Goal: Information Seeking & Learning: Find specific fact

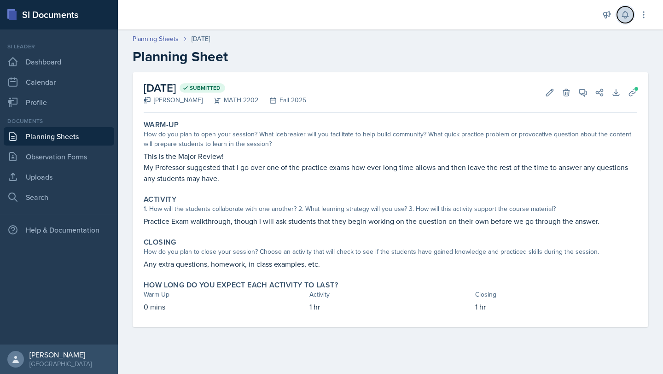
click at [620, 12] on icon at bounding box center [624, 14] width 9 height 9
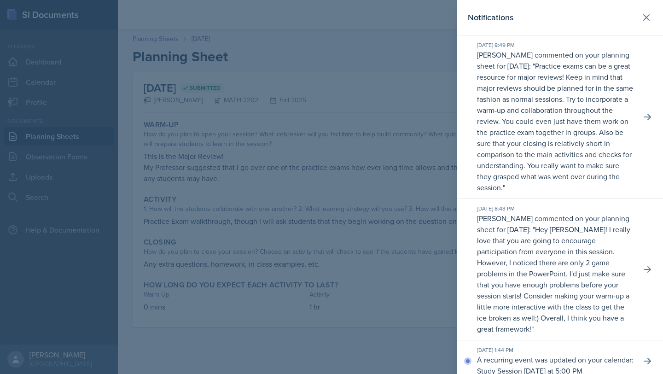
click at [384, 181] on div at bounding box center [331, 187] width 663 height 374
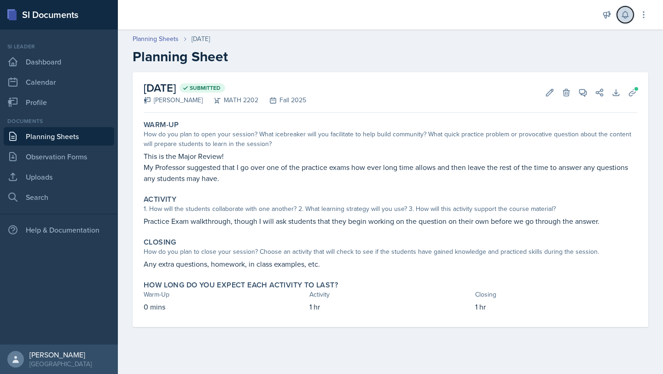
click at [621, 20] on button at bounding box center [625, 14] width 17 height 17
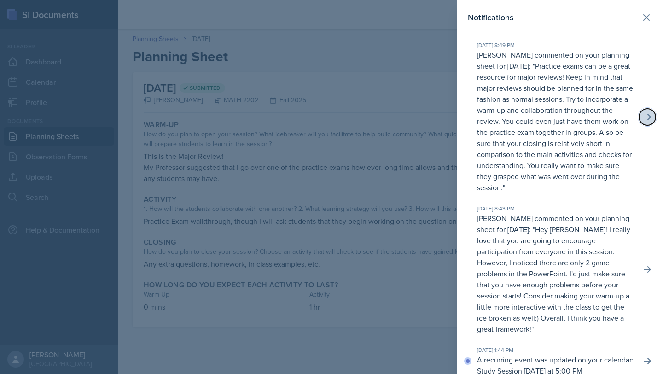
click at [647, 110] on button at bounding box center [647, 117] width 17 height 17
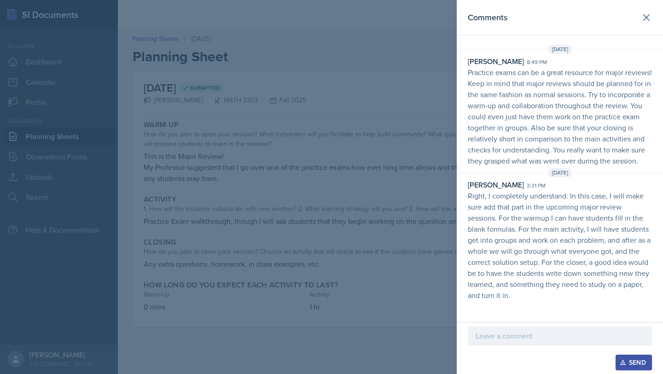
click at [237, 132] on div at bounding box center [331, 187] width 663 height 374
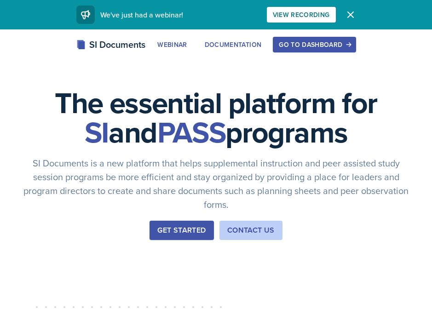
click at [312, 43] on div "Go to Dashboard" at bounding box center [314, 44] width 71 height 7
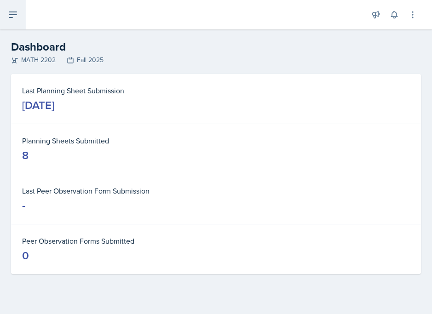
click at [17, 16] on icon at bounding box center [12, 14] width 11 height 11
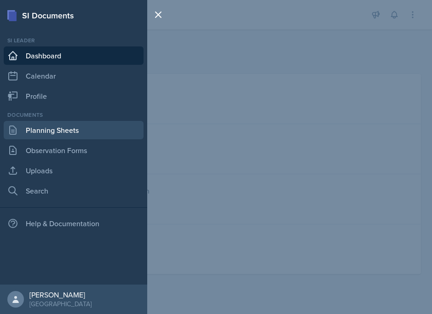
click at [39, 129] on link "Planning Sheets" at bounding box center [74, 130] width 140 height 18
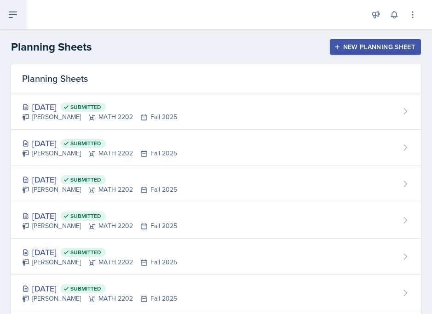
click at [12, 15] on icon at bounding box center [12, 15] width 7 height 6
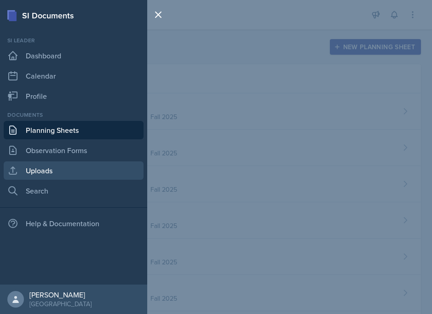
click at [38, 176] on link "Uploads" at bounding box center [74, 171] width 140 height 18
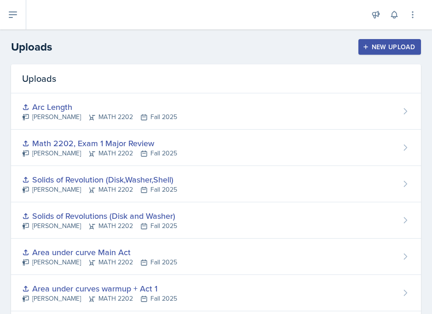
click at [383, 52] on button "New Upload" at bounding box center [389, 47] width 63 height 16
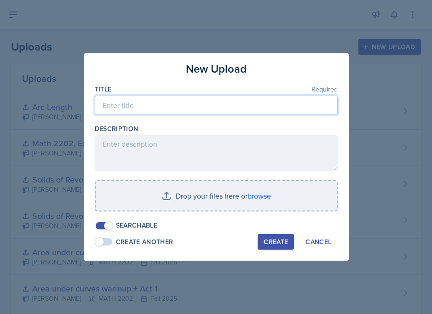
click at [240, 105] on input at bounding box center [216, 105] width 243 height 19
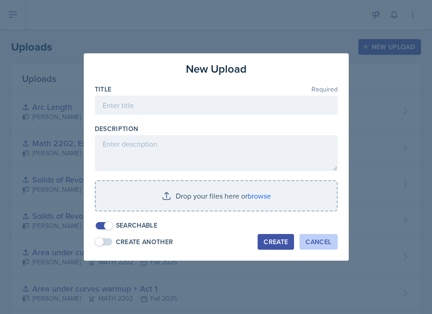
click at [327, 238] on div "Cancel" at bounding box center [319, 241] width 26 height 7
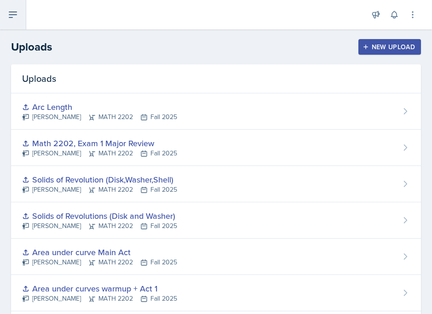
click at [19, 13] on button at bounding box center [13, 14] width 26 height 29
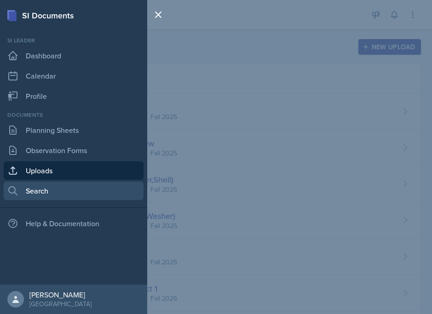
click at [42, 191] on link "Search" at bounding box center [74, 191] width 140 height 18
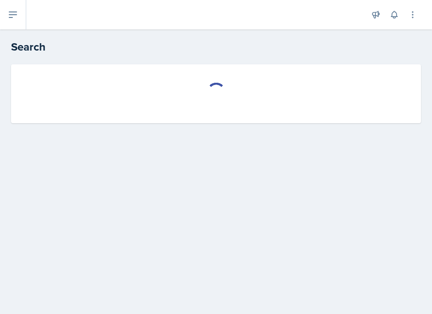
select select "all"
select select "1"
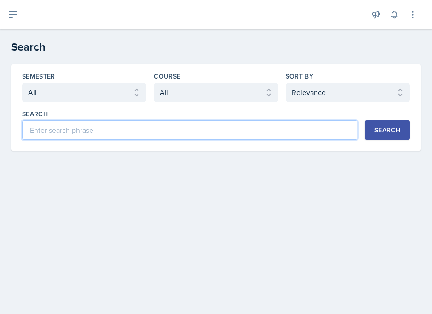
click at [79, 131] on input at bounding box center [189, 130] width 335 height 19
type input "arc length"
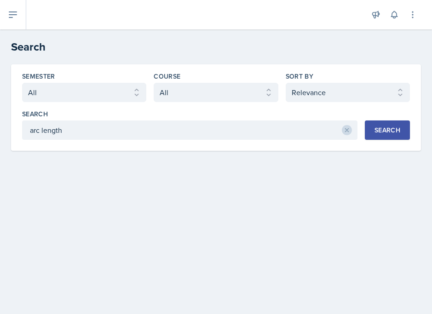
click at [385, 137] on button "Search" at bounding box center [387, 130] width 45 height 19
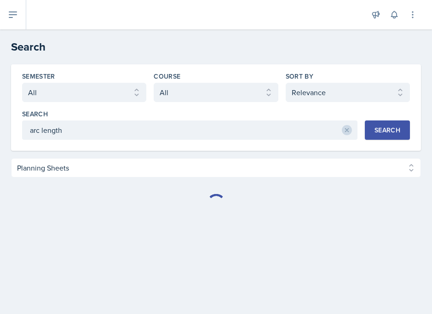
select select "Planning Sheets (11685)"
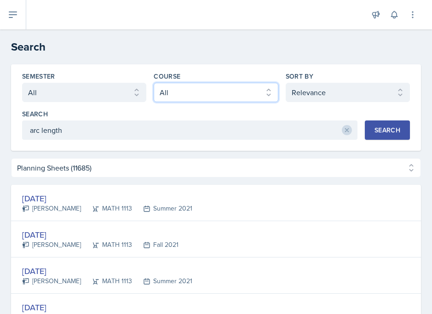
click at [199, 95] on select "Select course All ACCT 2101 ACCT 2102 ACCT 4050 ANTH 1102 ANTH 3301 ARCH 1000 A…" at bounding box center [216, 92] width 124 height 19
select select "888eba85-ce35-425b-8fd7-94794d548725"
click at [154, 83] on select "Select course All ACCT 2101 ACCT 2102 ACCT 4050 ANTH 1102 ANTH 3301 ARCH 1000 A…" at bounding box center [216, 92] width 124 height 19
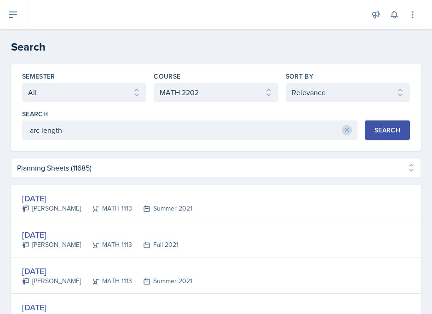
click at [390, 127] on div "Search" at bounding box center [388, 130] width 26 height 7
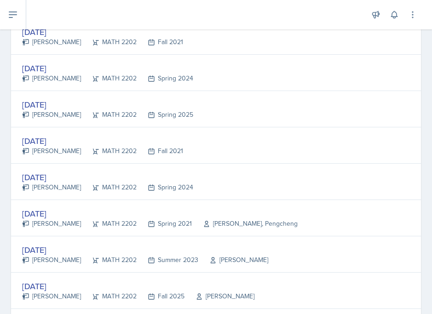
scroll to position [1033, 0]
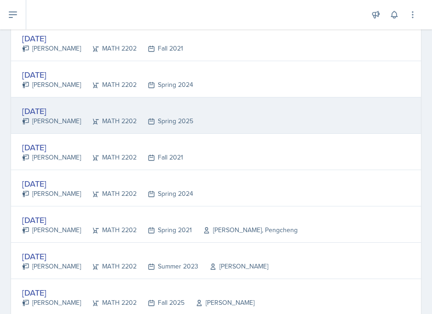
click at [176, 116] on div "Spring 2025" at bounding box center [165, 121] width 57 height 10
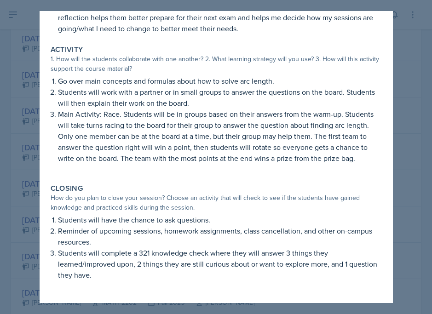
scroll to position [134, 0]
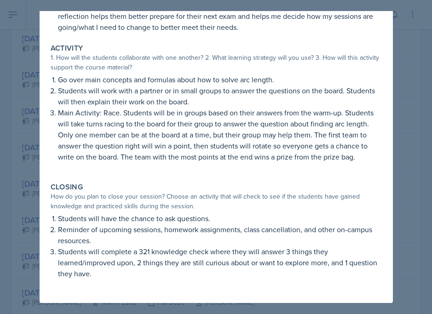
click at [398, 155] on div at bounding box center [216, 157] width 432 height 314
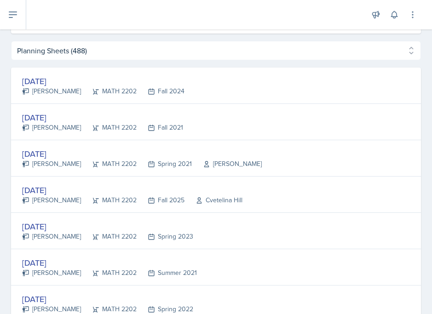
scroll to position [0, 0]
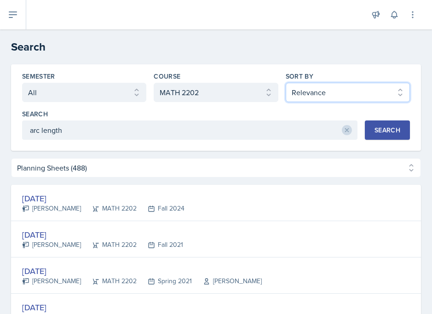
click at [323, 87] on select "Select sort by Relevance Document Date (Asc) Document Date (Desc)" at bounding box center [348, 92] width 124 height 19
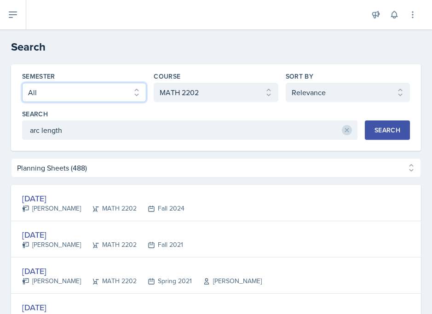
click at [100, 96] on select "Select semester All Fall 2025 Summer 2025 Spring 2025 Fall 2024 Summer 2024 Spr…" at bounding box center [84, 92] width 124 height 19
click at [22, 83] on select "Select semester All Fall 2025 Summer 2025 Spring 2025 Fall 2024 Summer 2024 Spr…" at bounding box center [84, 92] width 124 height 19
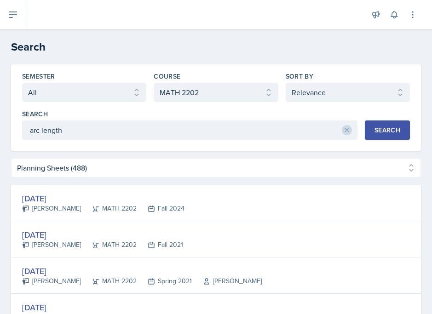
click at [386, 137] on button "Search" at bounding box center [387, 130] width 45 height 19
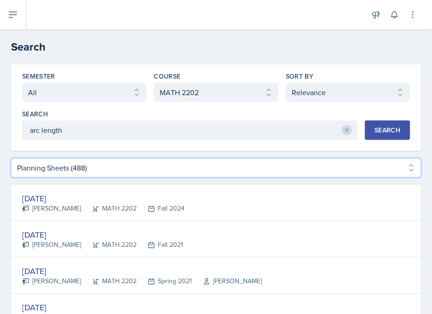
click at [414, 164] on select "Planning Sheets (488) Uploads (27)" at bounding box center [216, 167] width 410 height 19
click at [11, 158] on select "Planning Sheets (488) Uploads (27)" at bounding box center [216, 167] width 410 height 19
click at [407, 171] on select "Planning Sheets (488) Uploads (27)" at bounding box center [216, 167] width 410 height 19
select select "Uploads (27)"
click at [11, 158] on select "Planning Sheets (488) Uploads (27)" at bounding box center [216, 167] width 410 height 19
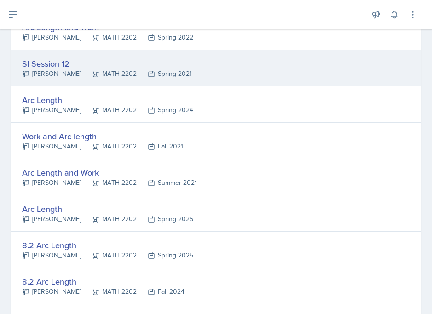
scroll to position [174, 0]
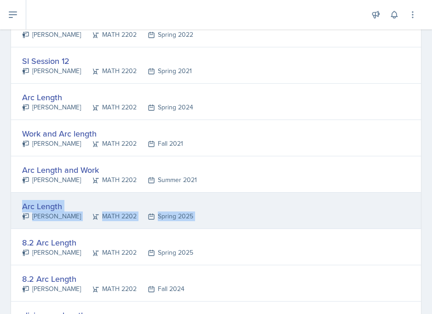
drag, startPoint x: 123, startPoint y: 232, endPoint x: 74, endPoint y: 199, distance: 59.6
click at [74, 199] on div "Arc Length Ariana Mitchell MATH 2202 Spring 2025" at bounding box center [216, 211] width 410 height 36
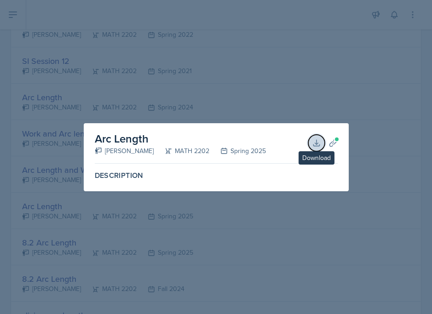
click at [320, 145] on icon at bounding box center [316, 143] width 9 height 9
